Goal: Information Seeking & Learning: Learn about a topic

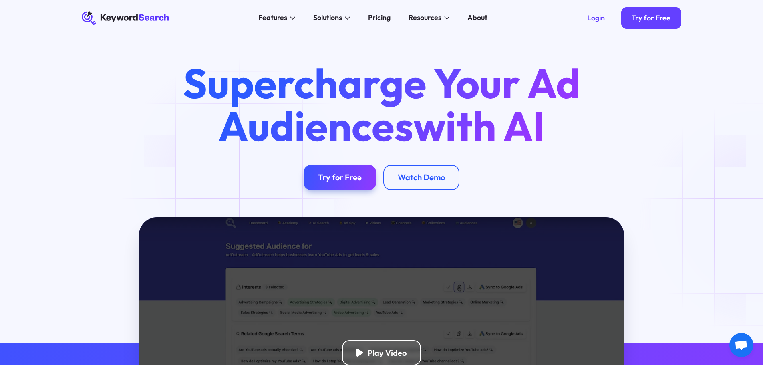
scroll to position [160, 0]
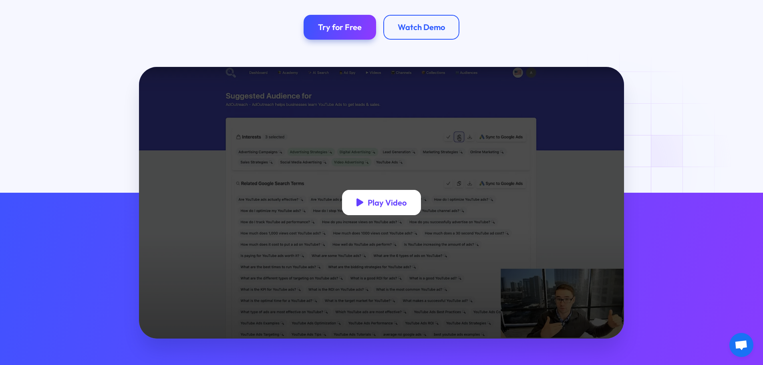
click at [384, 208] on div "Play Video" at bounding box center [387, 203] width 39 height 10
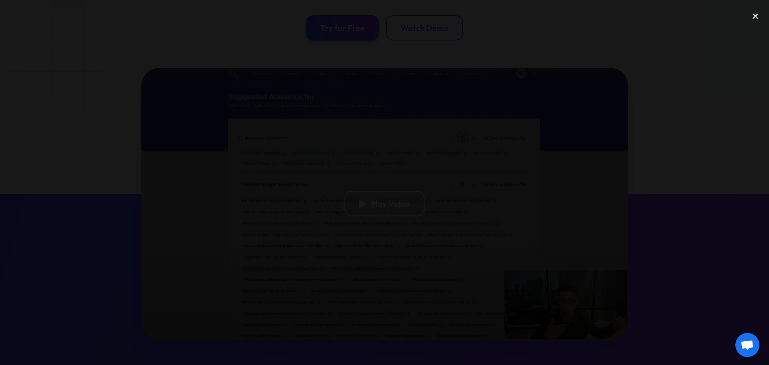
click at [144, 305] on div at bounding box center [384, 182] width 769 height 351
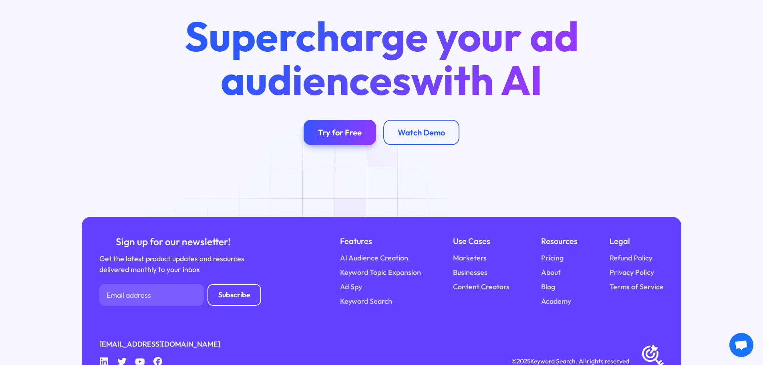
scroll to position [3166, 0]
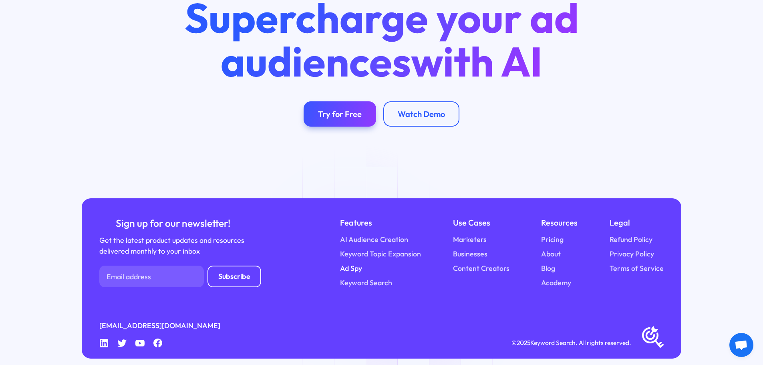
click at [356, 264] on link "Ad Spy" at bounding box center [351, 268] width 22 height 11
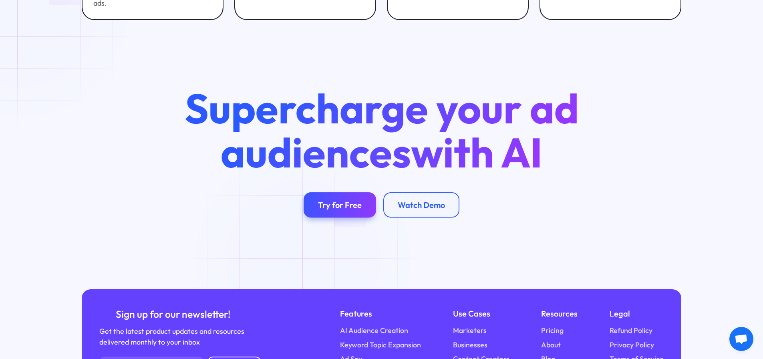
scroll to position [2542, 0]
